Goal: Find specific page/section: Find specific page/section

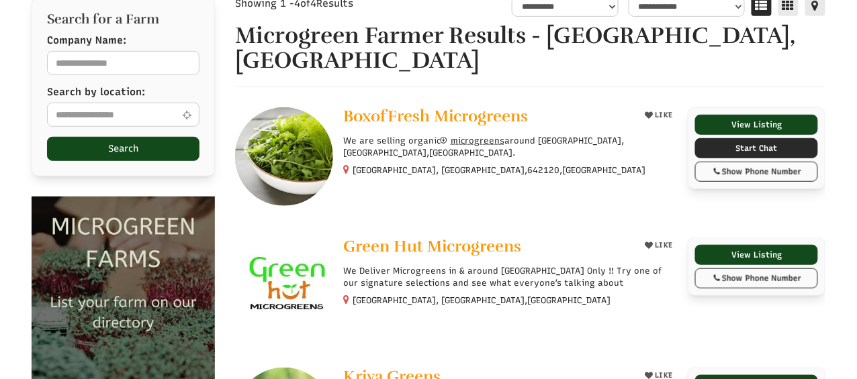
scroll to position [183, 0]
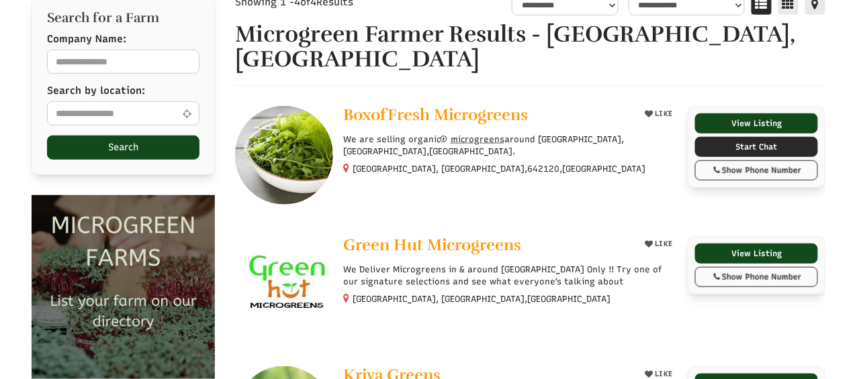
click at [345, 163] on icon at bounding box center [346, 168] width 6 height 10
click at [363, 164] on small "[GEOGRAPHIC_DATA], [GEOGRAPHIC_DATA], 642120 , [GEOGRAPHIC_DATA]" at bounding box center [498, 169] width 293 height 10
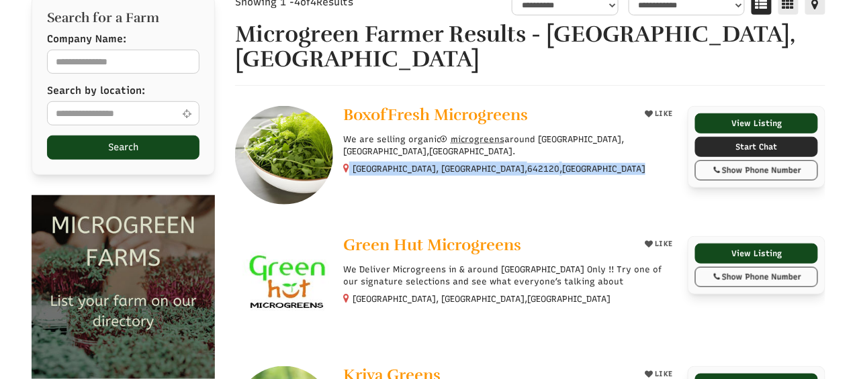
click at [363, 164] on small "[GEOGRAPHIC_DATA], [GEOGRAPHIC_DATA], 642120 , [GEOGRAPHIC_DATA]" at bounding box center [498, 169] width 293 height 10
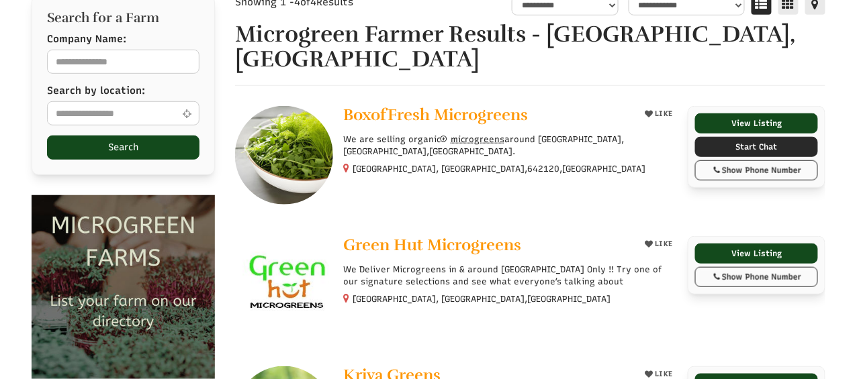
click at [396, 161] on div at bounding box center [530, 155] width 590 height 99
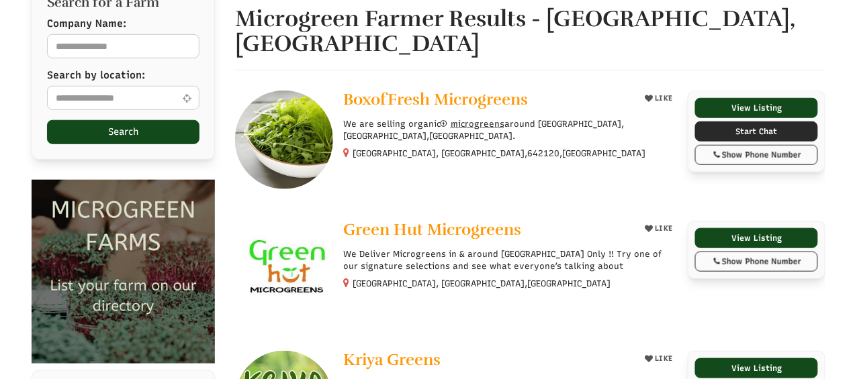
scroll to position [199, 0]
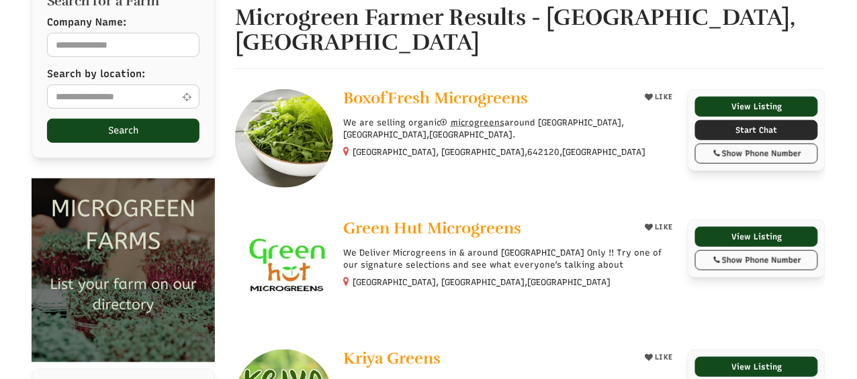
click at [368, 277] on small "[GEOGRAPHIC_DATA], [GEOGRAPHIC_DATA], [GEOGRAPHIC_DATA]" at bounding box center [481, 282] width 258 height 10
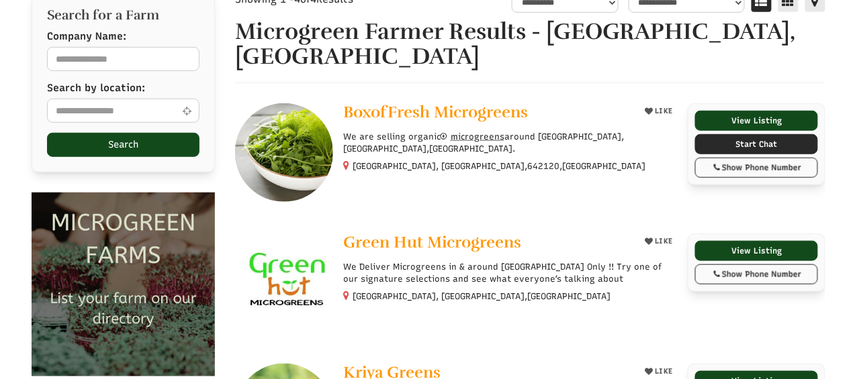
scroll to position [184, 0]
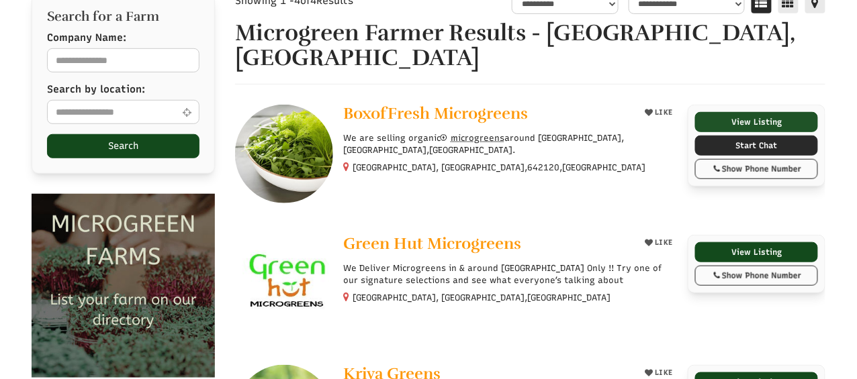
click at [777, 112] on link "View Listing" at bounding box center [756, 122] width 123 height 20
click at [759, 112] on link "View Listing" at bounding box center [756, 122] width 123 height 20
